Goal: Transaction & Acquisition: Subscribe to service/newsletter

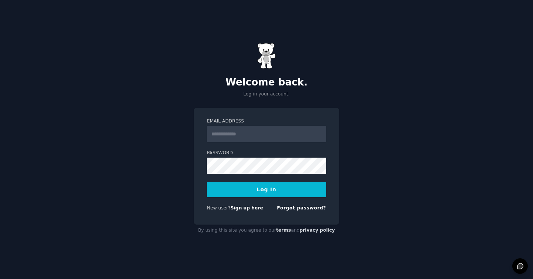
click at [263, 139] on input "Email Address" at bounding box center [266, 134] width 119 height 16
type input "**********"
click at [207, 182] on button "Log In" at bounding box center [266, 190] width 119 height 16
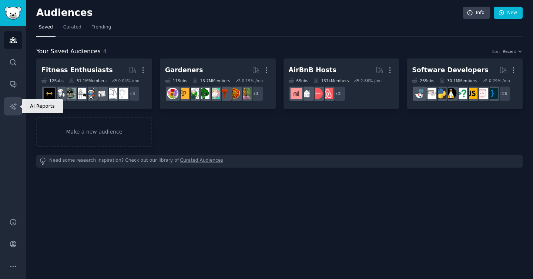
click at [12, 111] on link "AI Reports" at bounding box center [13, 106] width 18 height 18
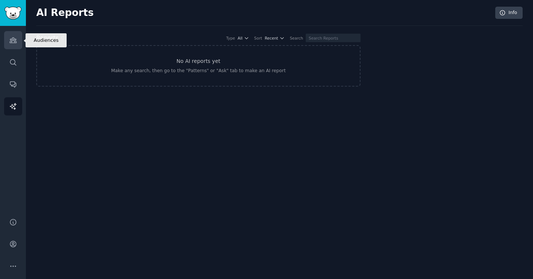
click at [10, 39] on icon "Sidebar" at bounding box center [13, 40] width 7 height 5
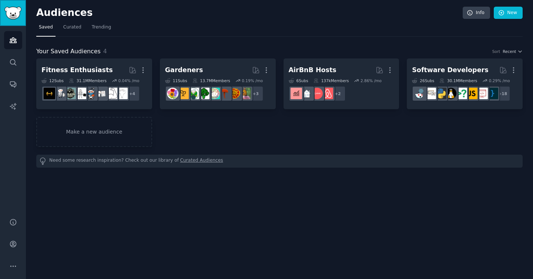
click at [14, 19] on img "Sidebar" at bounding box center [12, 13] width 17 height 13
click at [70, 30] on span "Curated" at bounding box center [72, 27] width 18 height 7
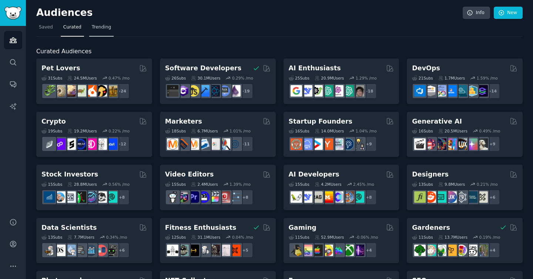
click at [105, 31] on link "Trending" at bounding box center [101, 28] width 24 height 15
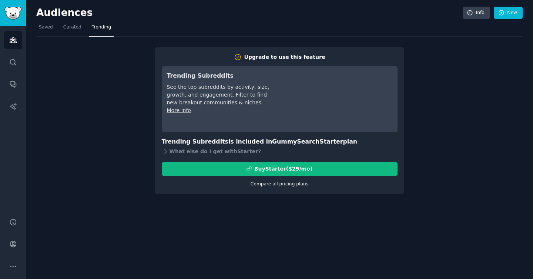
click at [264, 183] on link "Compare all pricing plans" at bounding box center [280, 183] width 58 height 5
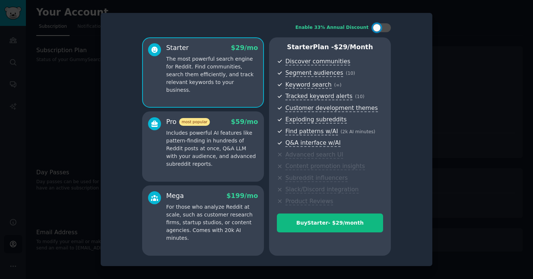
click at [243, 202] on div "Mega $ 199 /mo For those who analyze Reddit at scale, such as customer research…" at bounding box center [212, 216] width 92 height 51
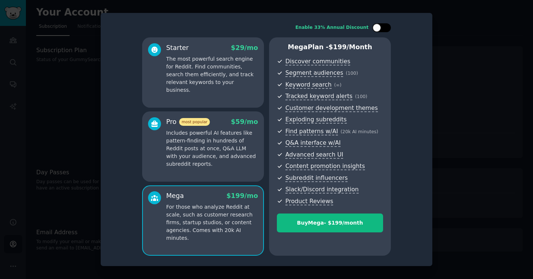
click at [384, 29] on div at bounding box center [385, 28] width 4 height 4
checkbox input "true"
